Goal: Information Seeking & Learning: Learn about a topic

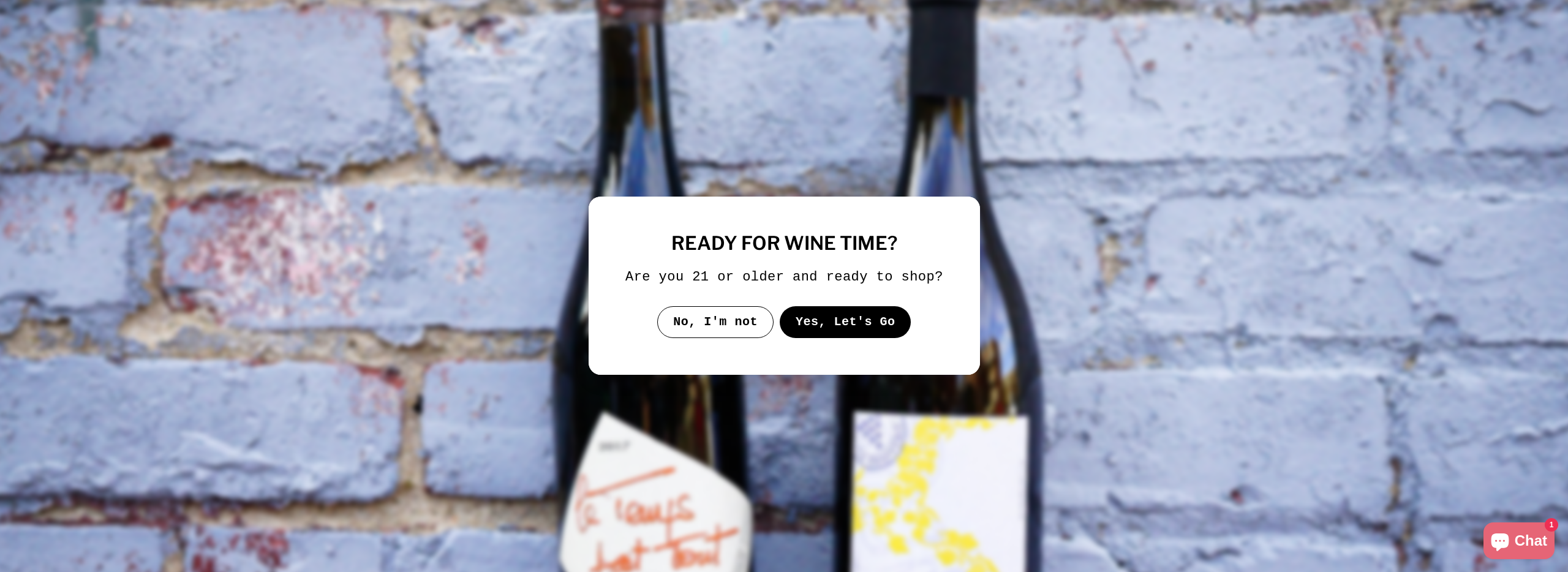
click at [860, 332] on button "Yes, Let's Go" at bounding box center [845, 322] width 132 height 32
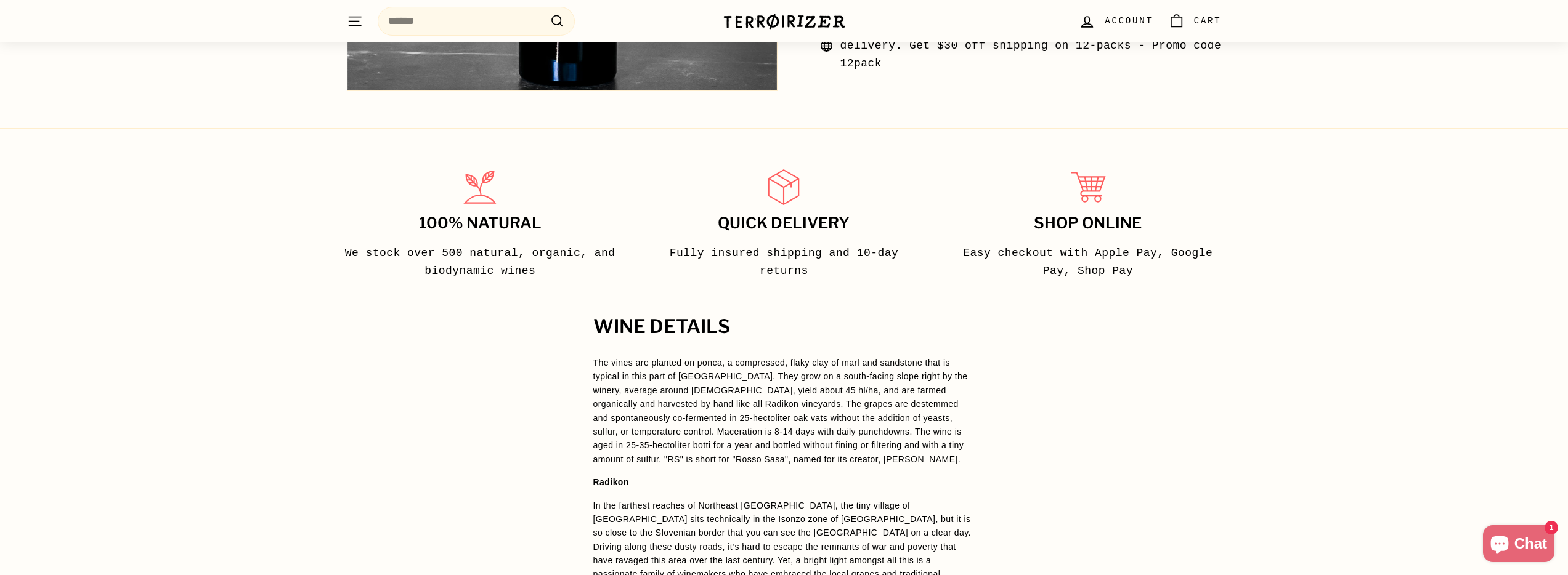
scroll to position [814, 0]
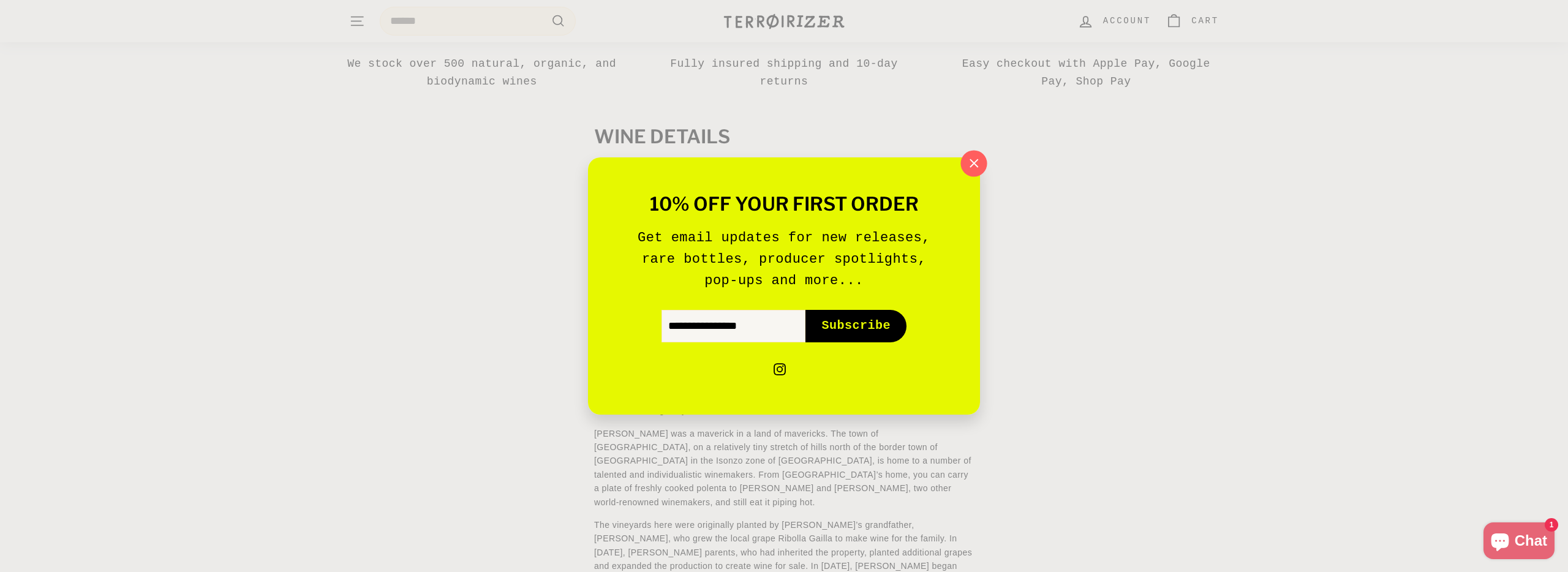
click at [971, 166] on icon "button" at bounding box center [973, 163] width 8 height 8
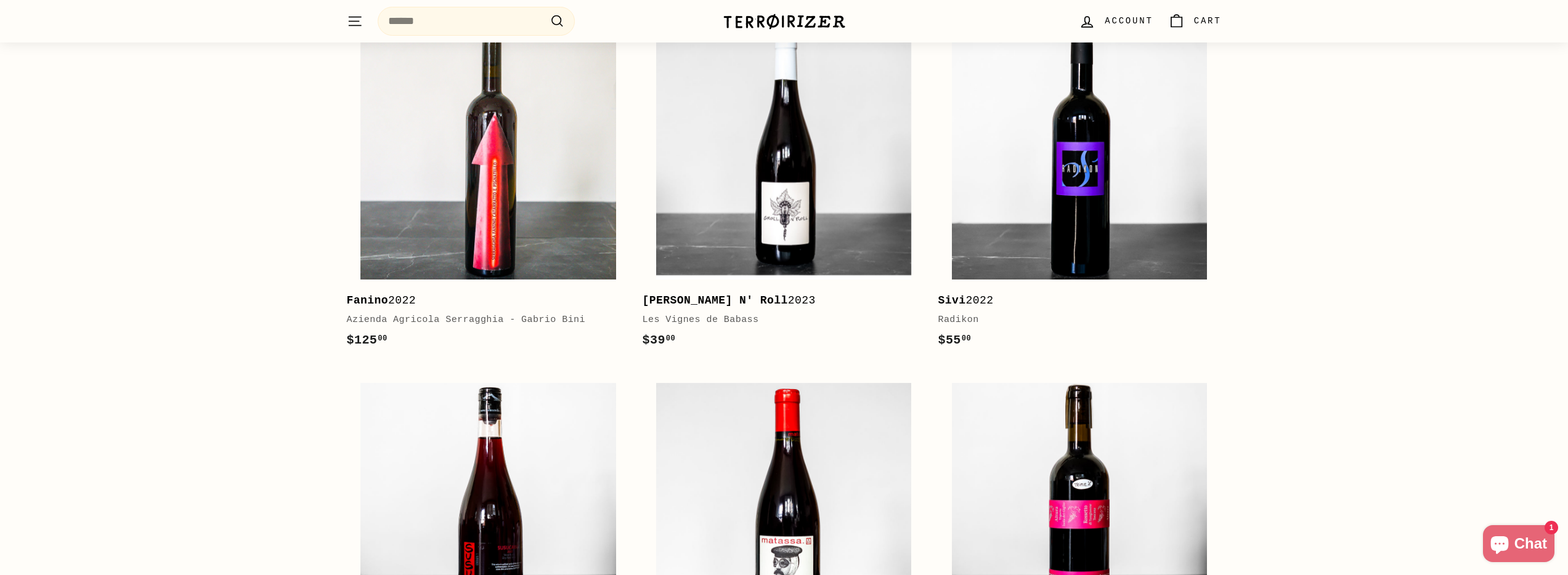
scroll to position [0, 0]
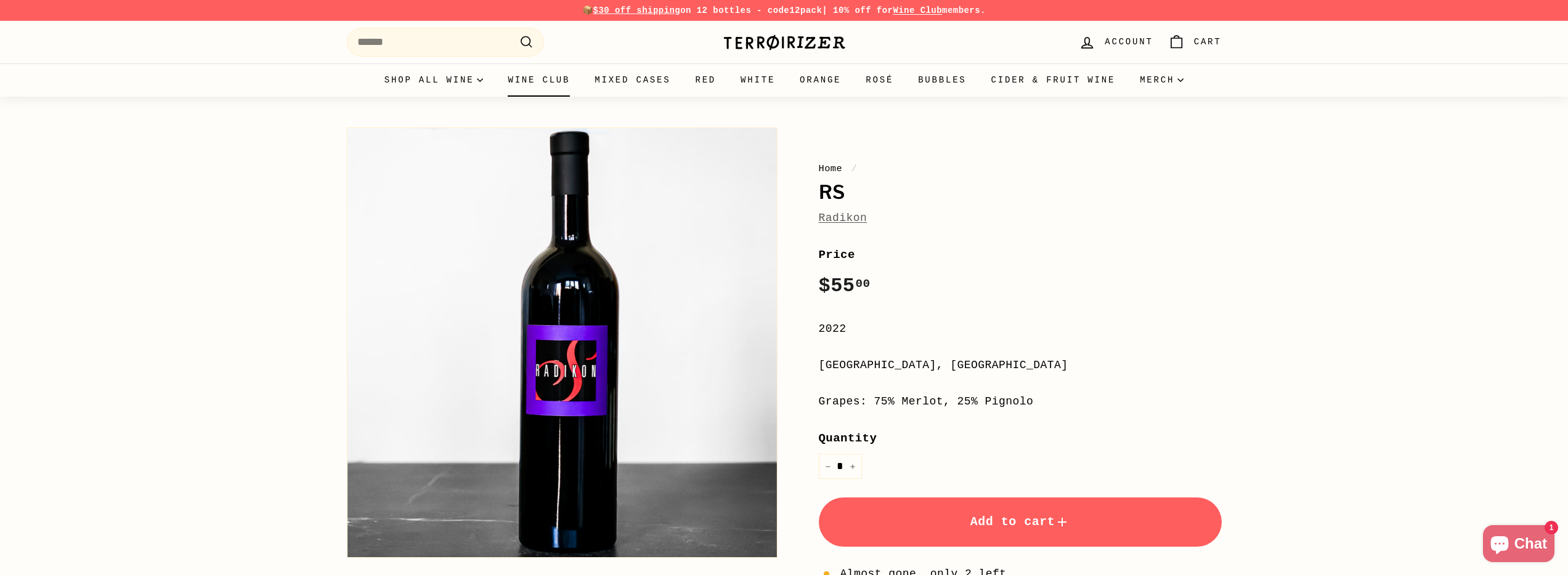
click at [538, 84] on link "Wine Club" at bounding box center [538, 80] width 87 height 33
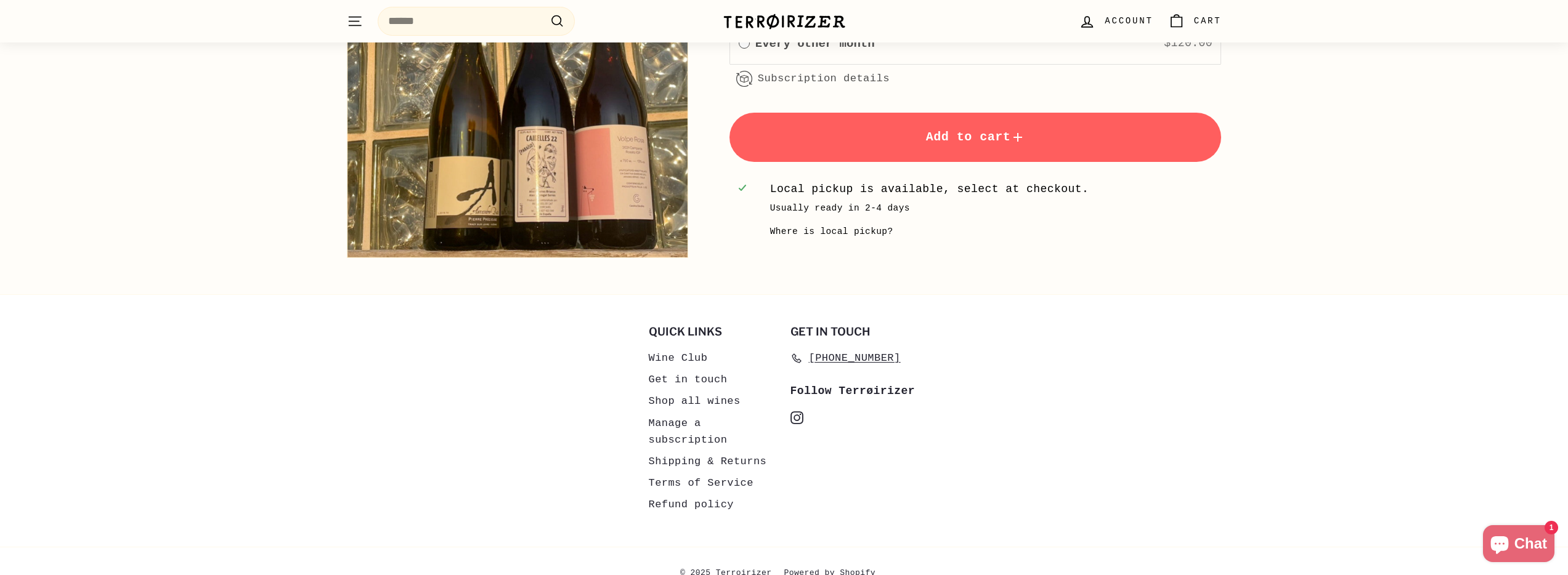
scroll to position [2313, 0]
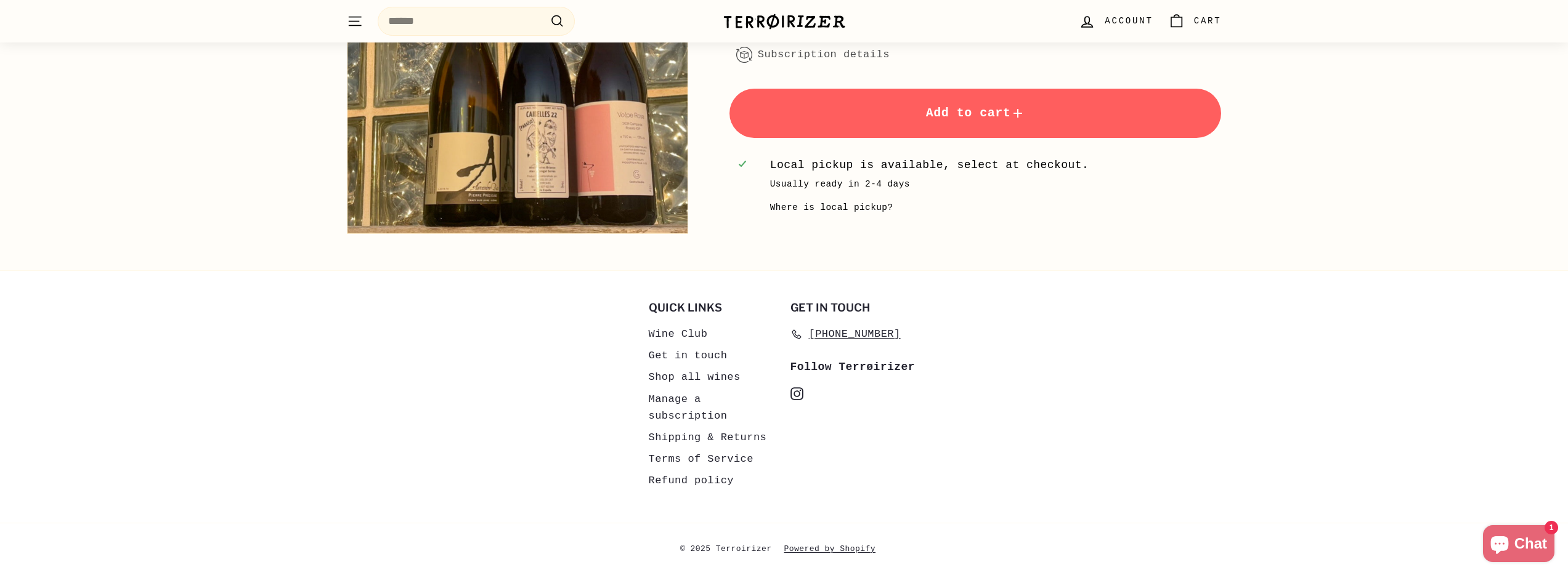
click at [691, 441] on link "Shipping & Returns" at bounding box center [707, 437] width 118 height 21
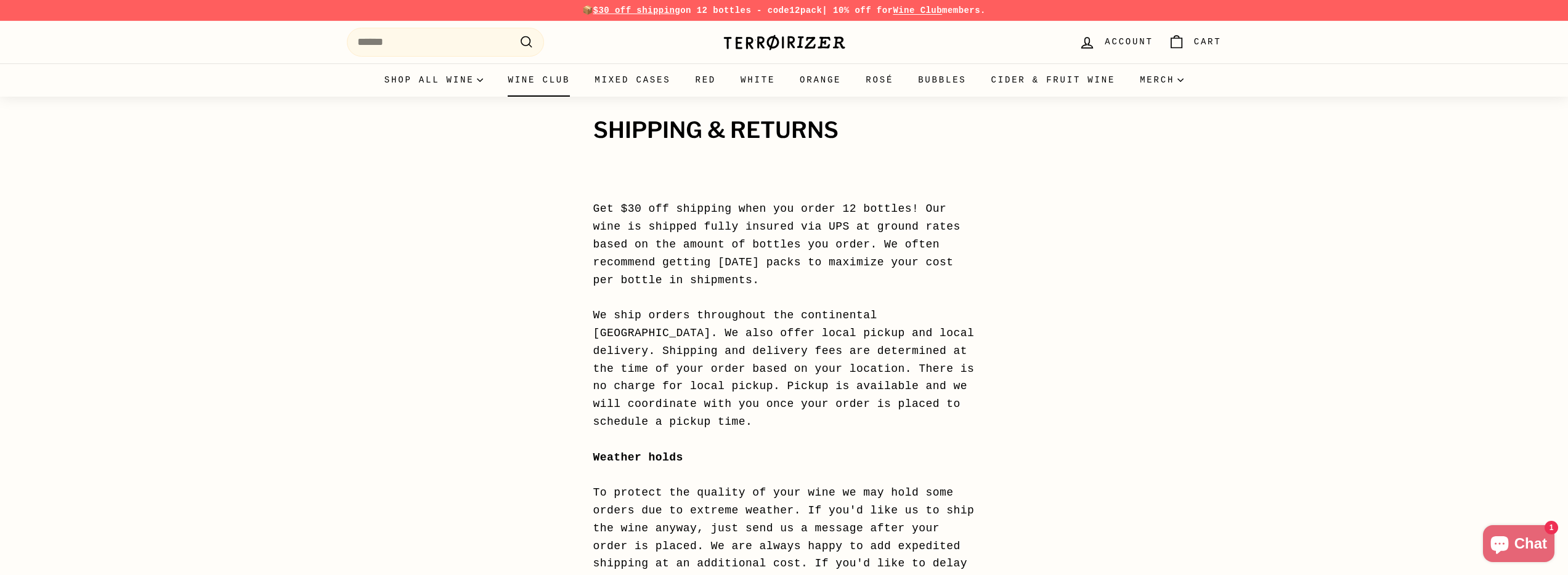
click at [534, 79] on link "Wine Club" at bounding box center [538, 80] width 87 height 33
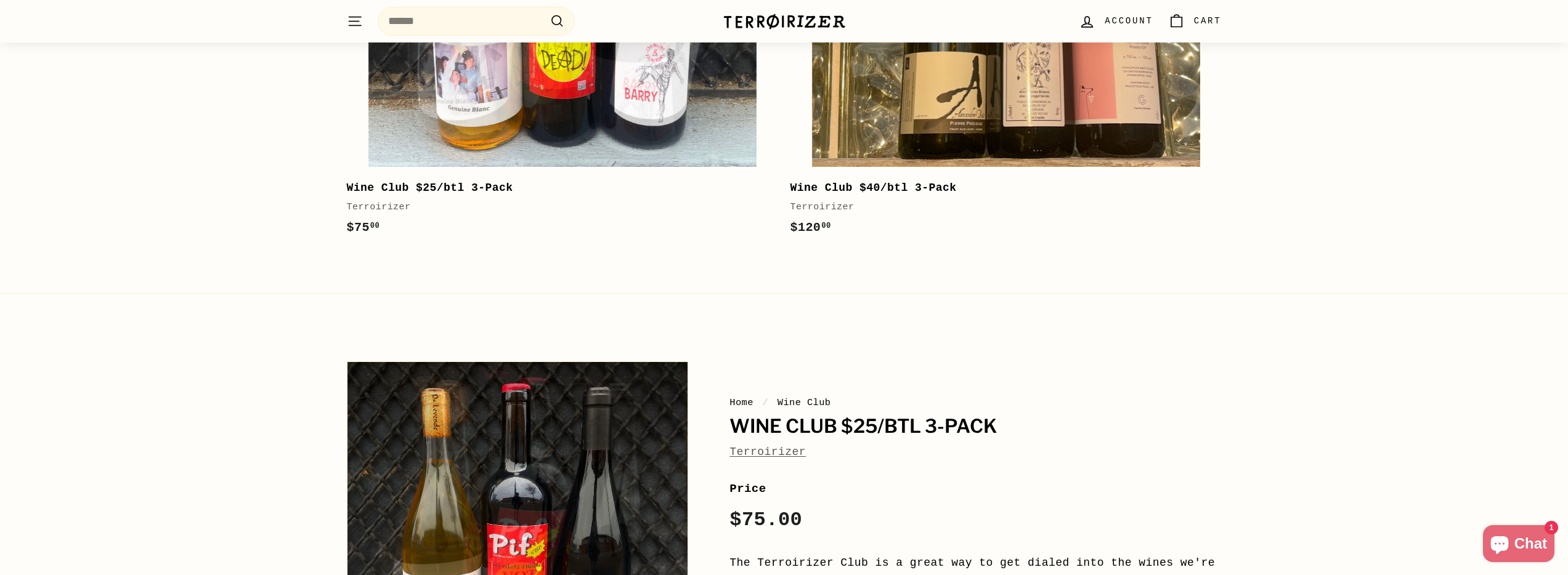
scroll to position [483, 0]
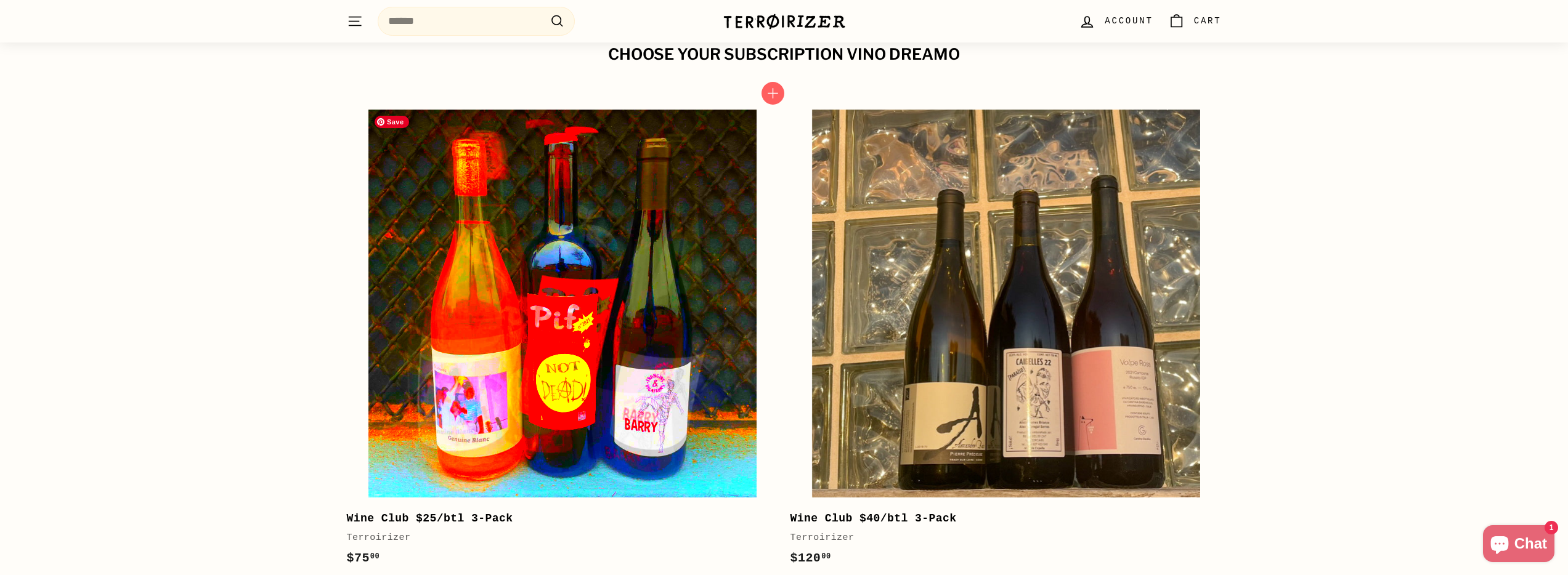
click at [692, 341] on img at bounding box center [563, 304] width 388 height 388
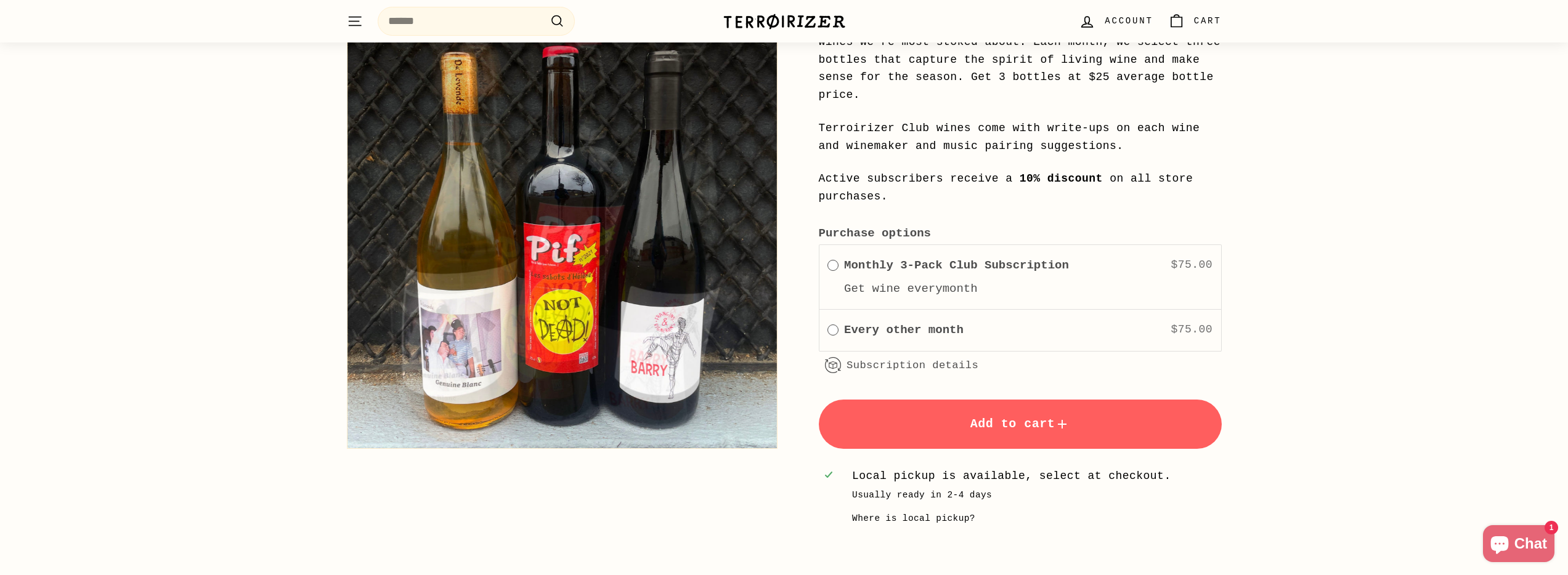
scroll to position [648, 0]
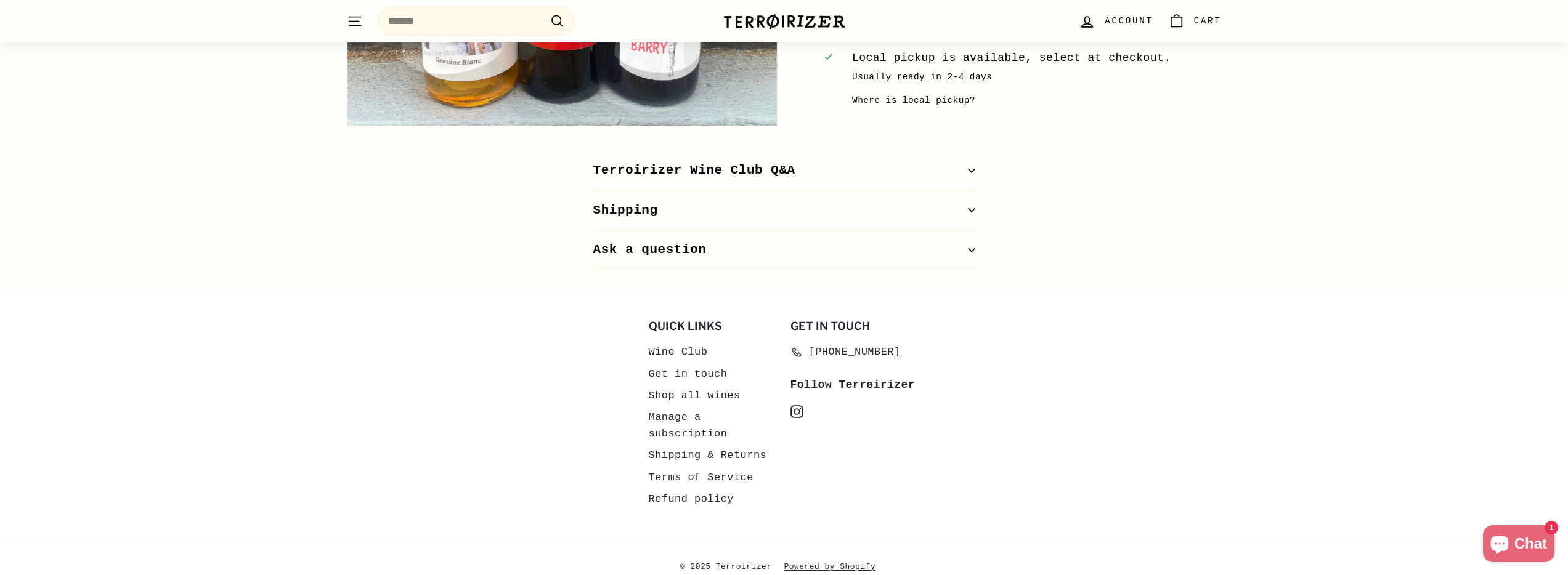
click at [658, 201] on button "Shipping" at bounding box center [784, 211] width 382 height 40
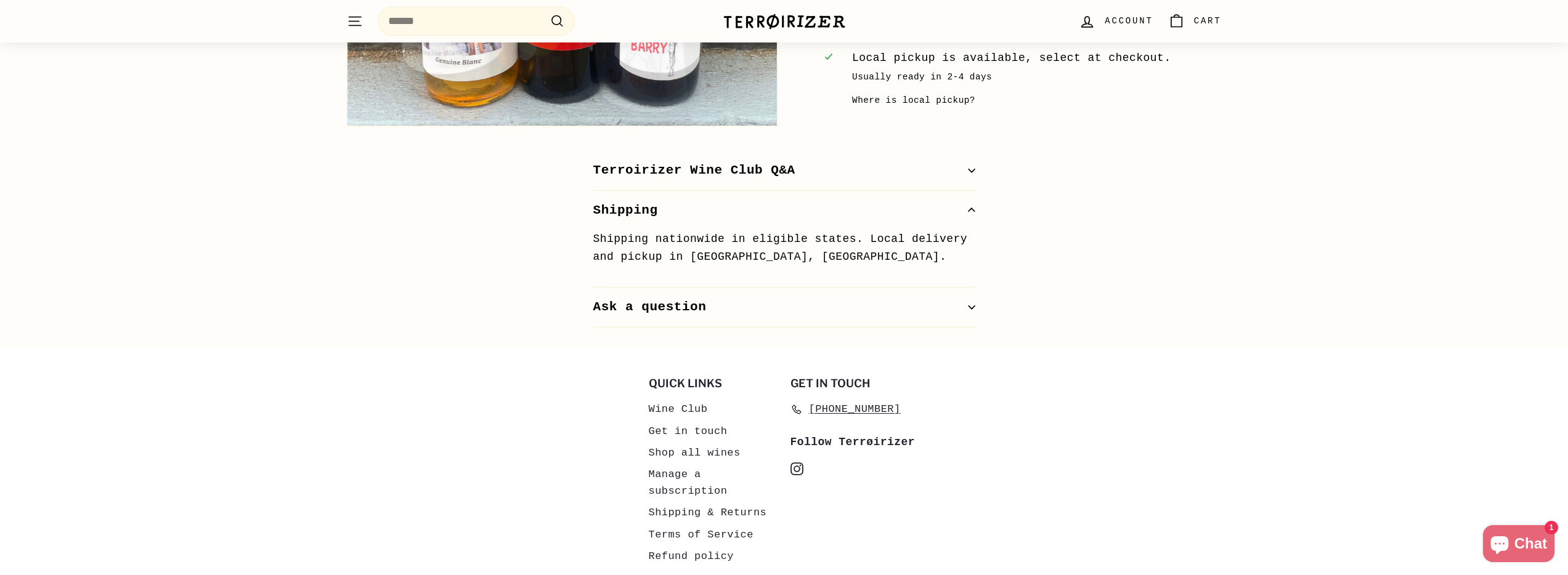
click at [661, 181] on button "Terroirizer Wine Club Q&A" at bounding box center [784, 171] width 382 height 40
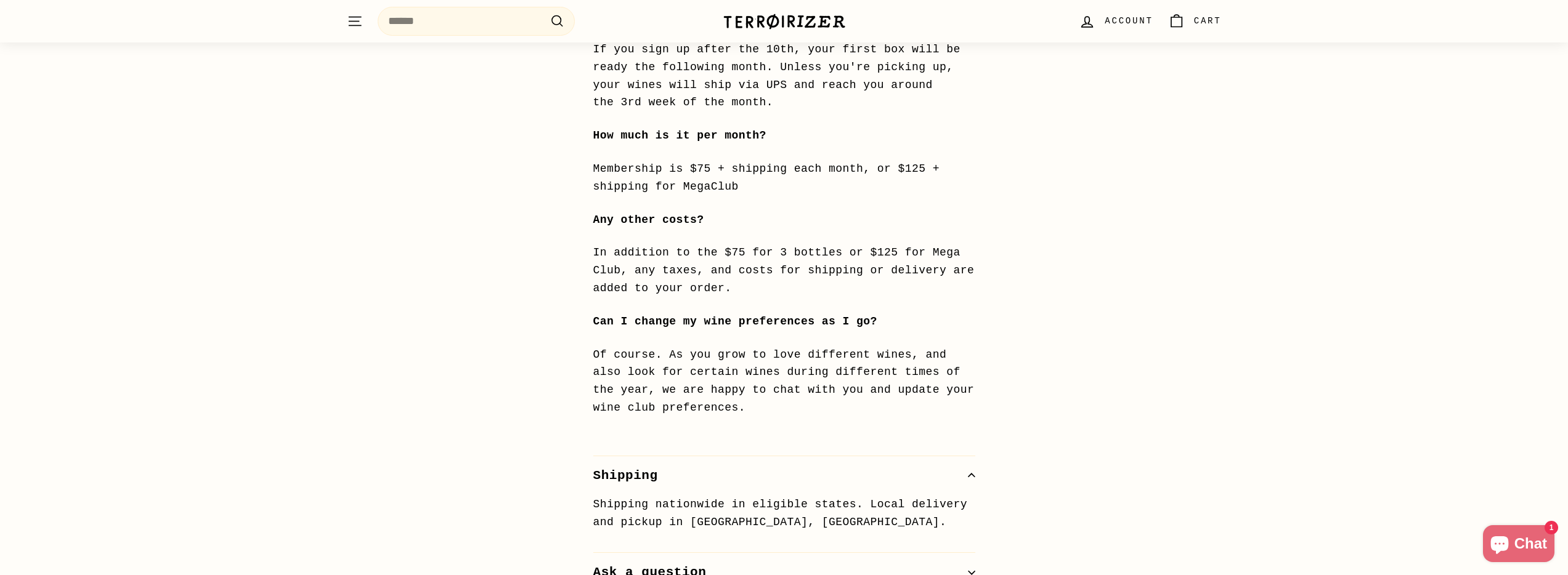
scroll to position [1369, 0]
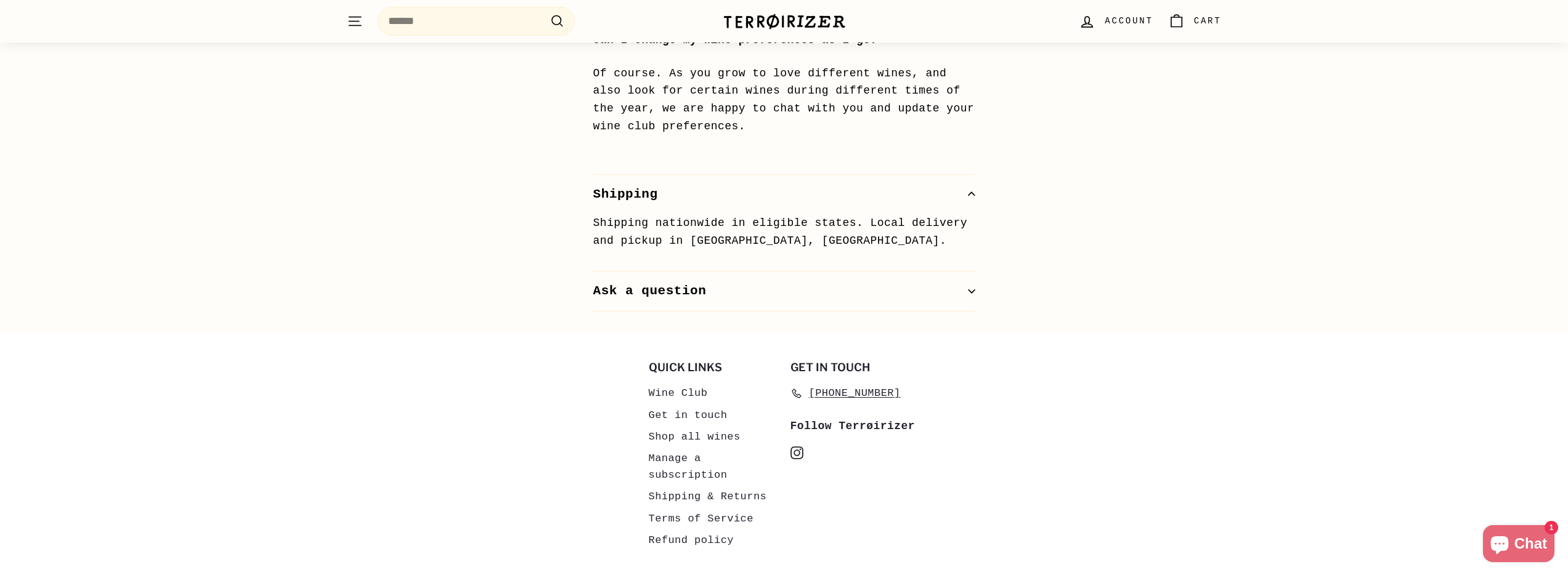
click at [865, 299] on button "Ask a question" at bounding box center [784, 291] width 382 height 40
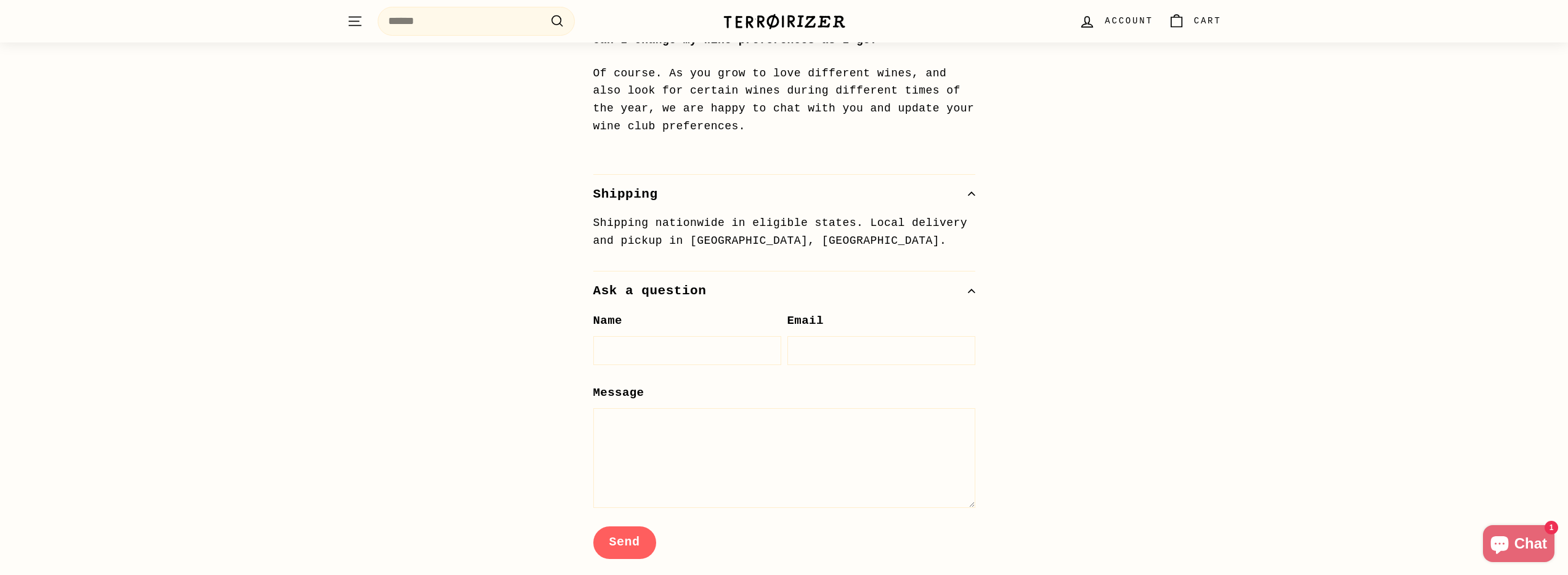
click at [884, 261] on div "Shipping nationwide in eligible states. Local delivery and pickup in [GEOGRAPHI…" at bounding box center [784, 243] width 382 height 57
click at [961, 280] on button "Ask a question" at bounding box center [784, 291] width 382 height 40
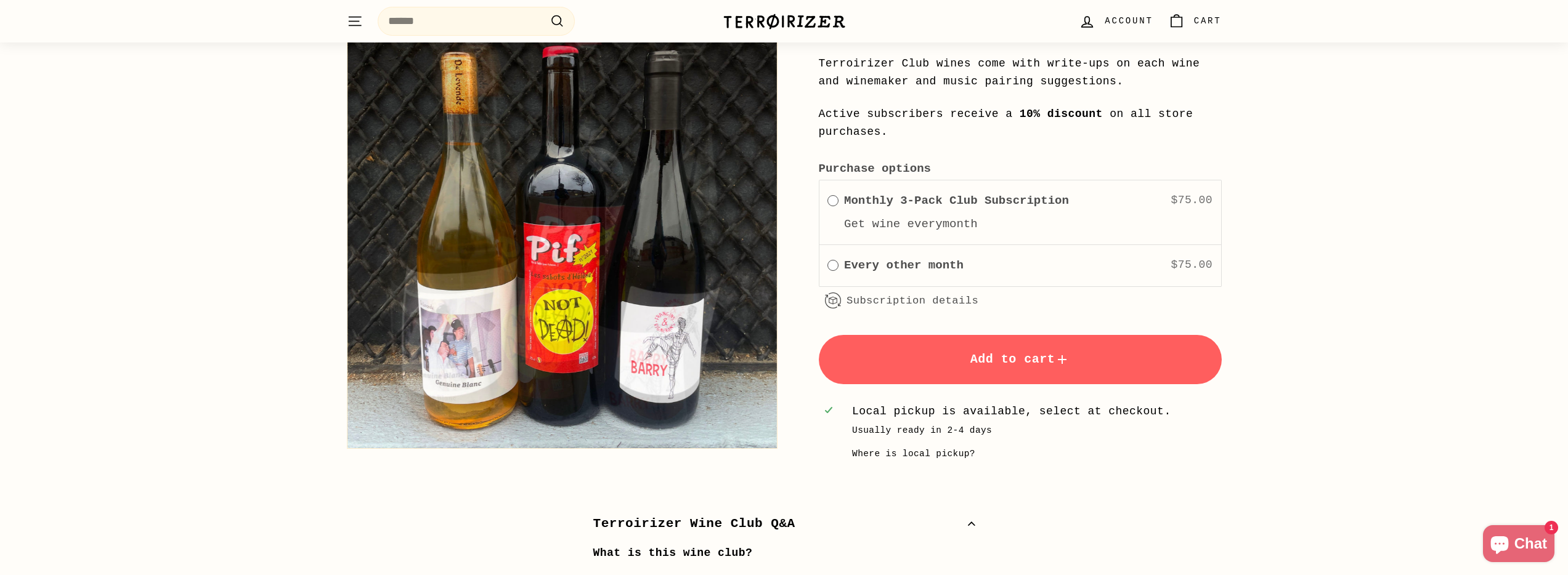
scroll to position [0, 0]
